Goal: Task Accomplishment & Management: Manage account settings

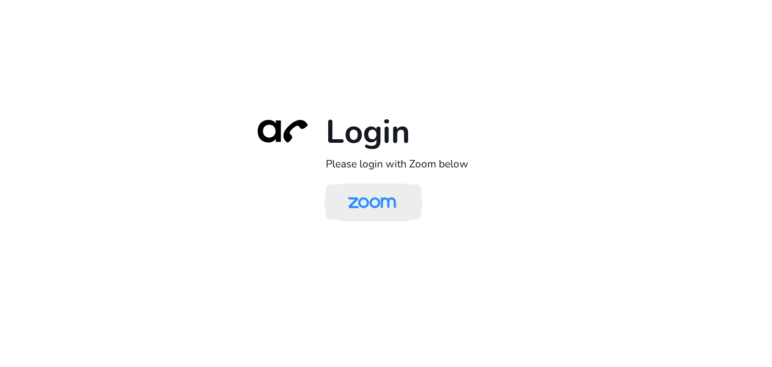
click at [383, 197] on img at bounding box center [371, 203] width 69 height 33
click at [359, 207] on img at bounding box center [371, 203] width 69 height 33
click at [378, 210] on img at bounding box center [371, 203] width 69 height 33
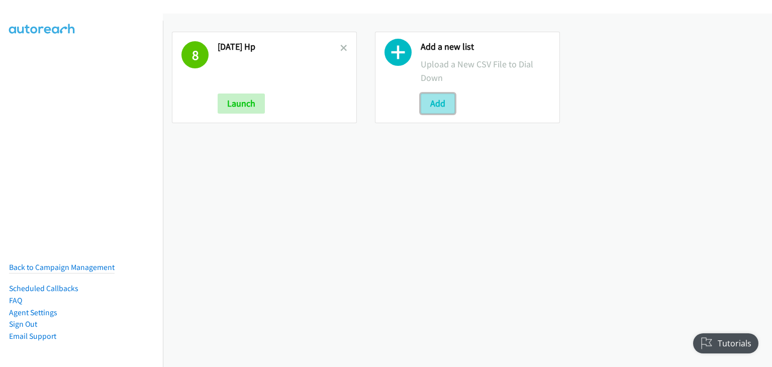
click at [426, 103] on button "Add" at bounding box center [438, 104] width 34 height 20
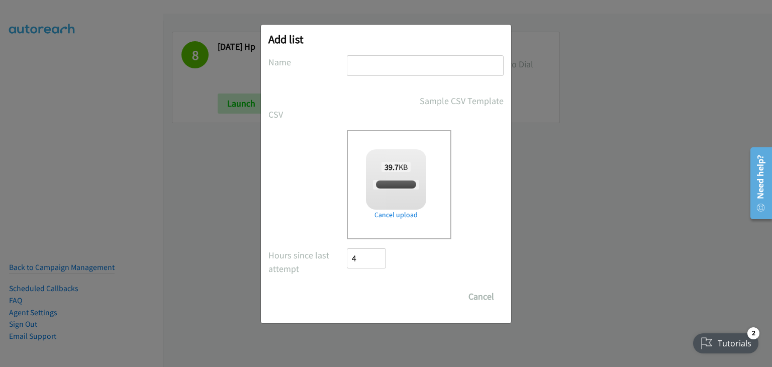
checkbox input "true"
click at [454, 69] on input "text" at bounding box center [425, 65] width 157 height 21
type input "HP from Mark"
click at [389, 297] on input "Save List" at bounding box center [373, 297] width 53 height 20
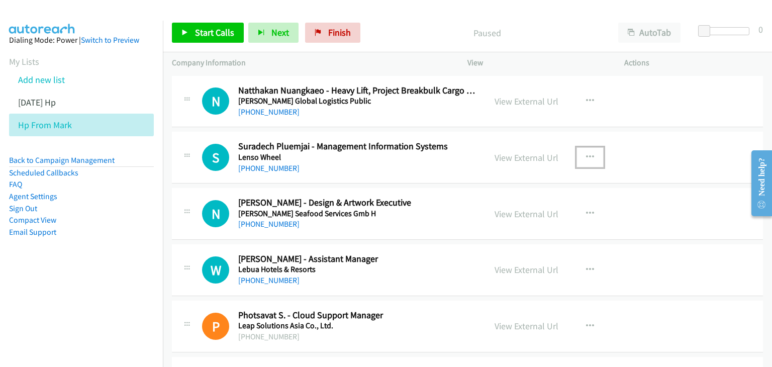
click at [586, 157] on icon "button" at bounding box center [590, 157] width 8 height 8
click at [0, 0] on div at bounding box center [0, 0] width 0 height 0
click at [586, 157] on icon "button" at bounding box center [590, 157] width 8 height 8
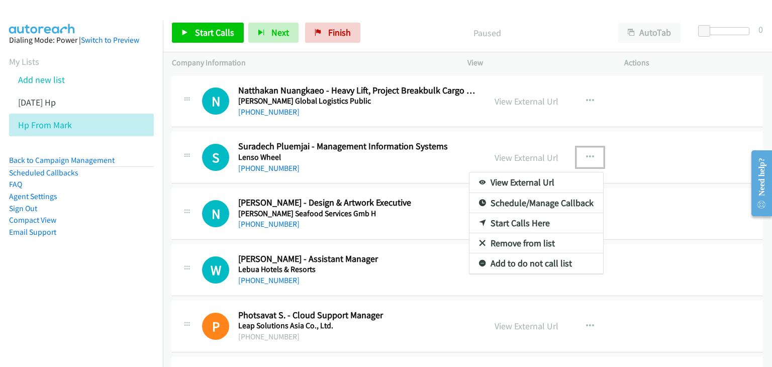
click at [555, 178] on link "View External Url" at bounding box center [537, 182] width 134 height 20
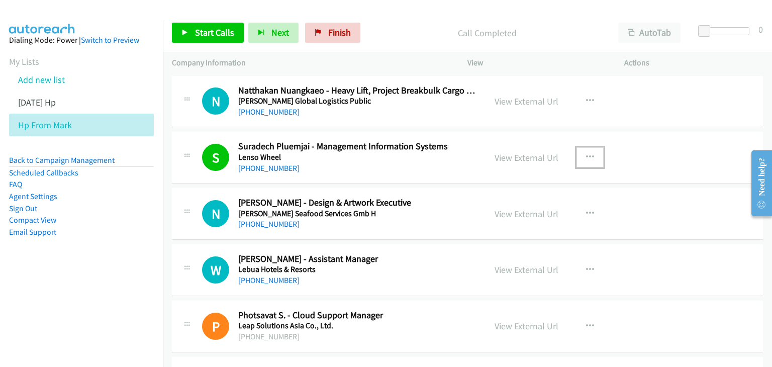
scroll to position [50, 0]
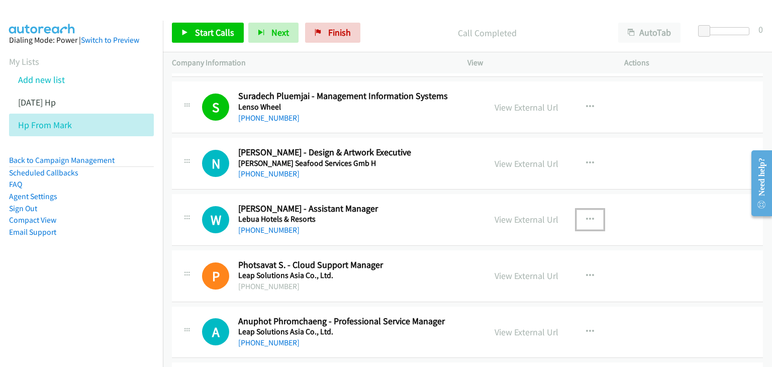
click at [586, 217] on icon "button" at bounding box center [590, 220] width 8 height 8
click at [0, 0] on div at bounding box center [0, 0] width 0 height 0
click at [586, 217] on icon "button" at bounding box center [590, 220] width 8 height 8
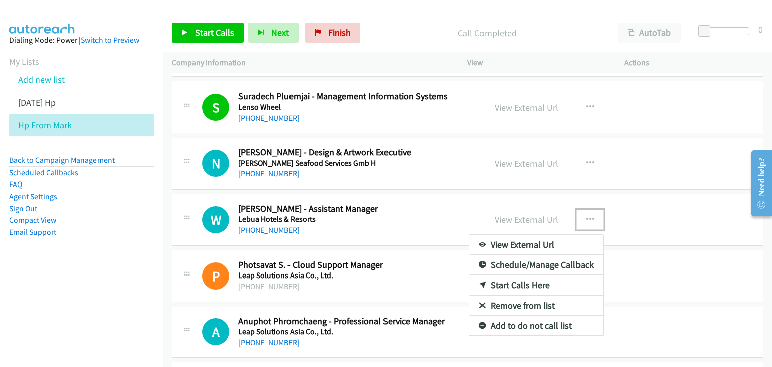
click at [553, 248] on link "View External Url" at bounding box center [537, 245] width 134 height 20
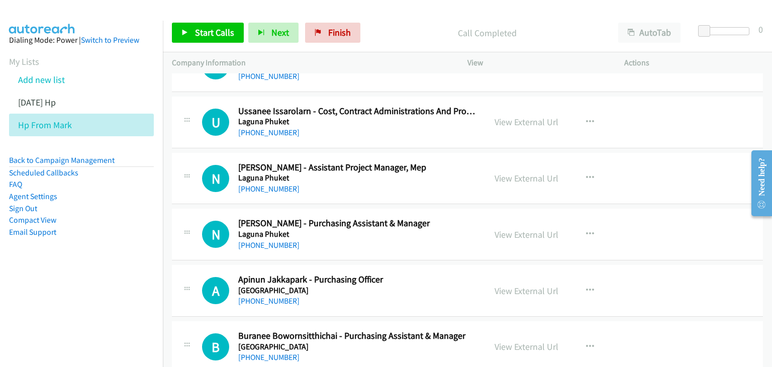
scroll to position [503, 0]
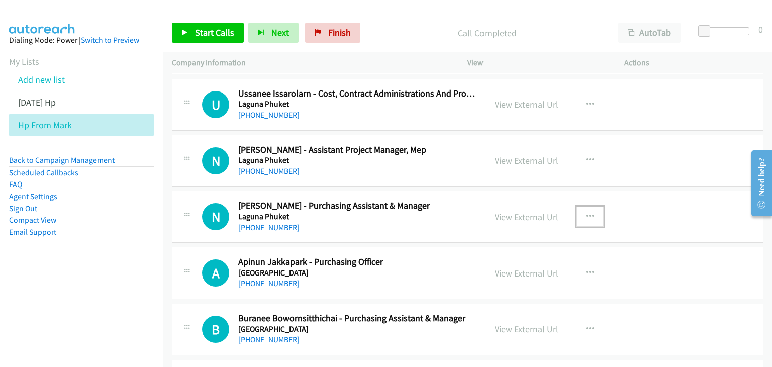
click at [586, 216] on icon "button" at bounding box center [590, 217] width 8 height 8
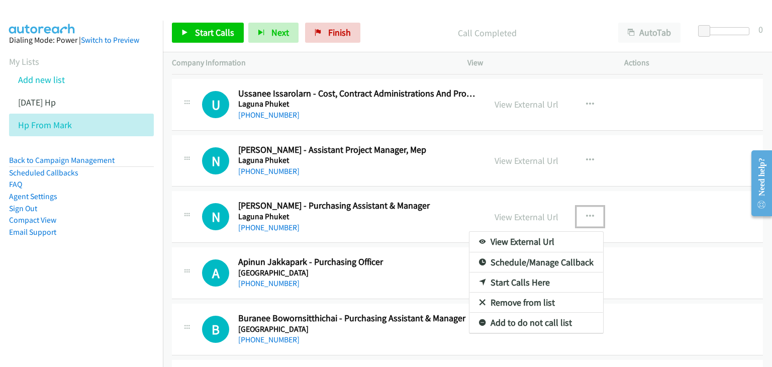
click at [586, 216] on div at bounding box center [386, 183] width 772 height 367
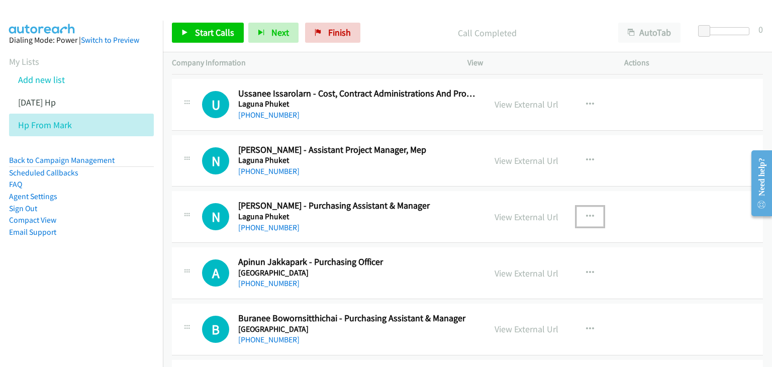
click at [586, 214] on icon "button" at bounding box center [590, 217] width 8 height 8
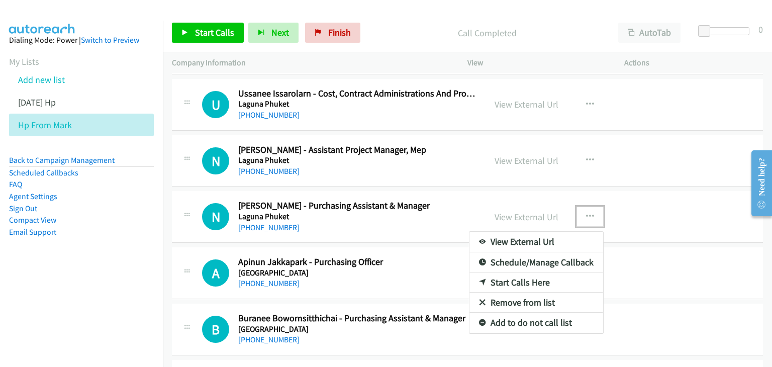
click at [559, 244] on link "View External Url" at bounding box center [537, 242] width 134 height 20
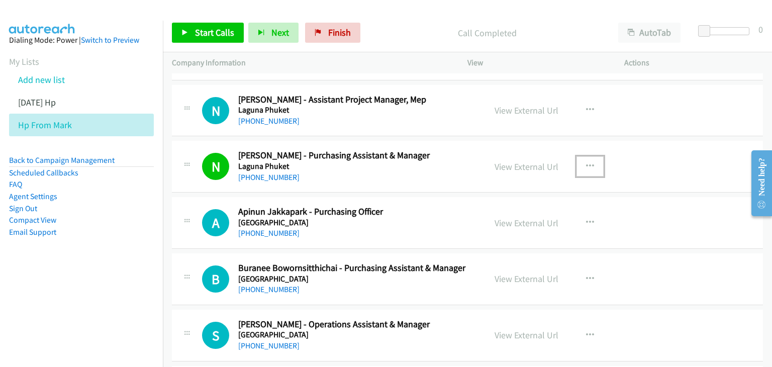
scroll to position [603, 0]
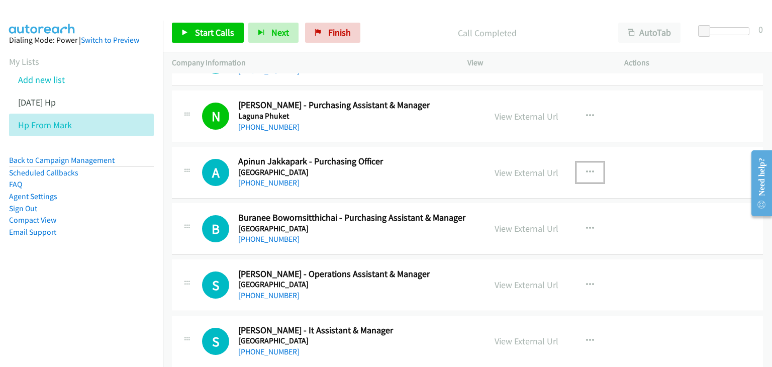
click at [587, 168] on icon "button" at bounding box center [590, 172] width 8 height 8
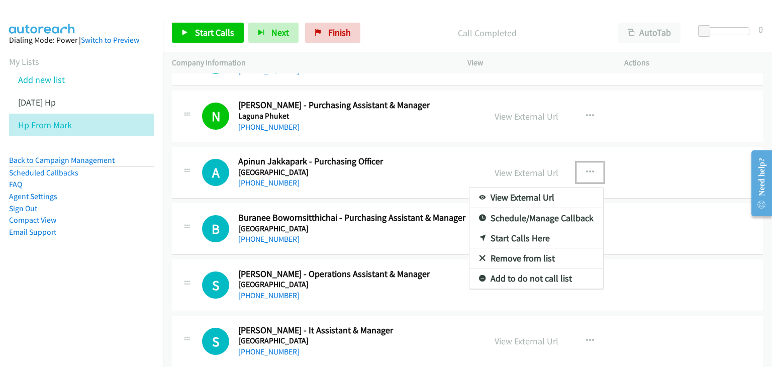
click at [559, 197] on link "View External Url" at bounding box center [537, 198] width 134 height 20
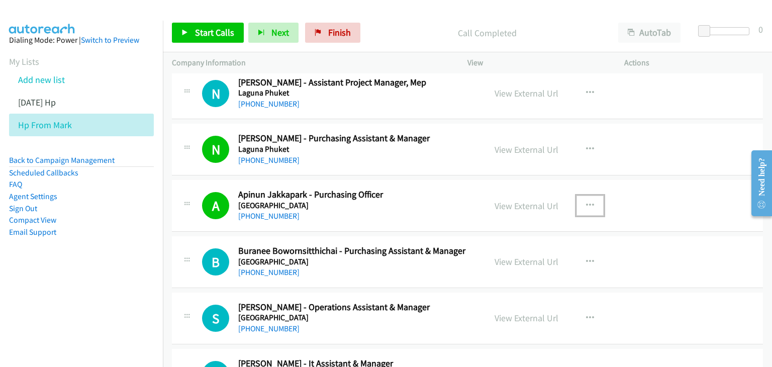
scroll to position [553, 0]
